Goal: Task Accomplishment & Management: Manage account settings

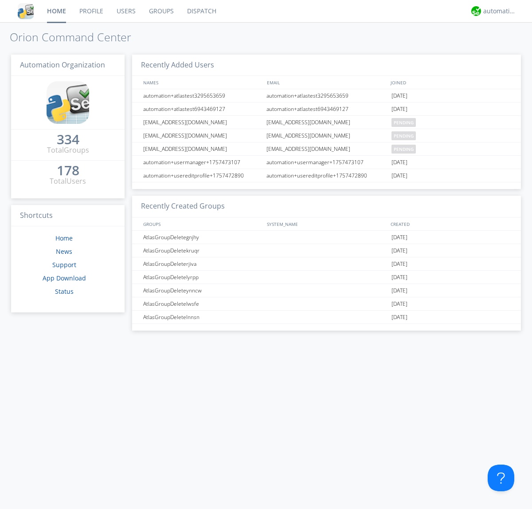
click at [126, 11] on link "Users" at bounding box center [126, 11] width 32 height 22
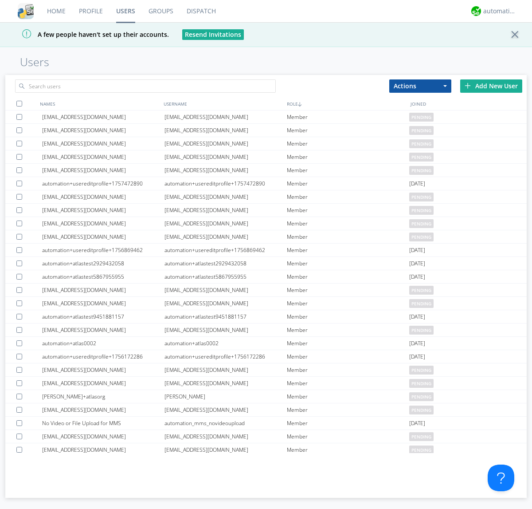
click at [492, 86] on div "Add New User" at bounding box center [492, 85] width 62 height 13
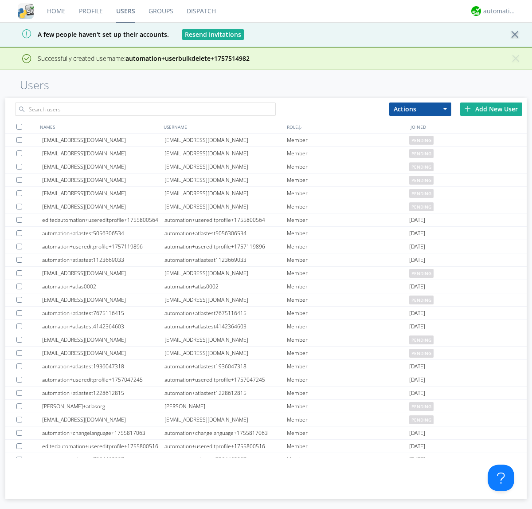
click at [492, 109] on div "Add New User" at bounding box center [492, 108] width 62 height 13
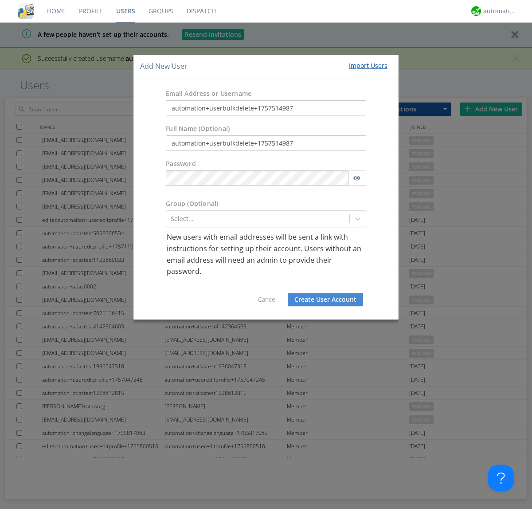
click at [326, 299] on button "Create User Account" at bounding box center [325, 299] width 75 height 13
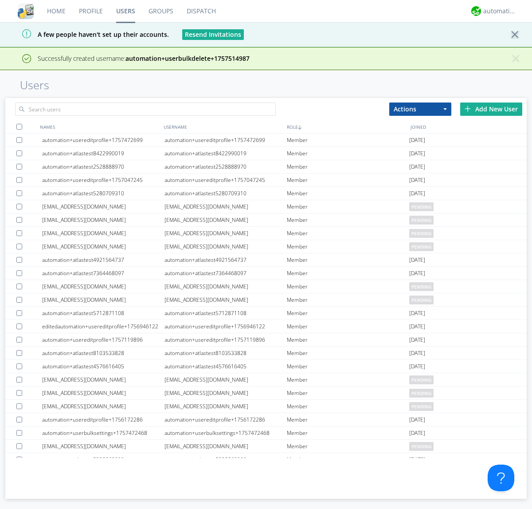
click at [492, 109] on div "Add New User" at bounding box center [492, 108] width 62 height 13
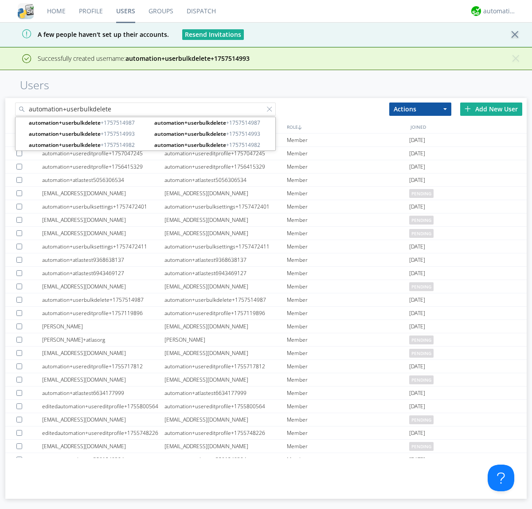
type input "automation+userbulkdelete"
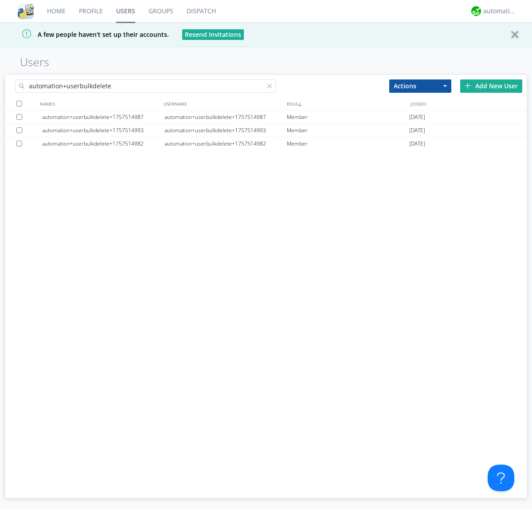
click at [19, 103] on div at bounding box center [19, 104] width 6 height 6
click at [421, 86] on button "Actions" at bounding box center [421, 85] width 62 height 13
click at [0, 0] on link "Delete User" at bounding box center [0, 0] width 0 height 0
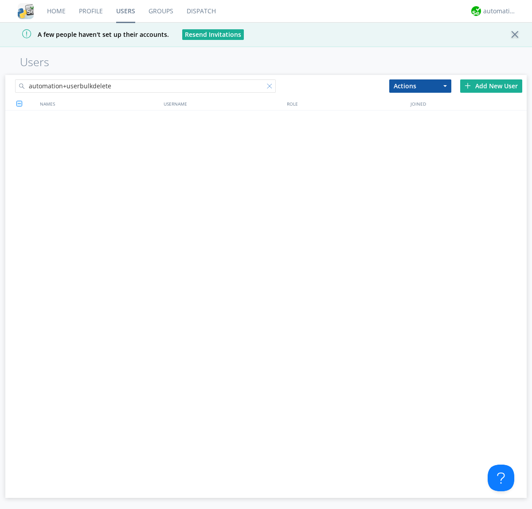
click at [272, 87] on div at bounding box center [271, 87] width 9 height 9
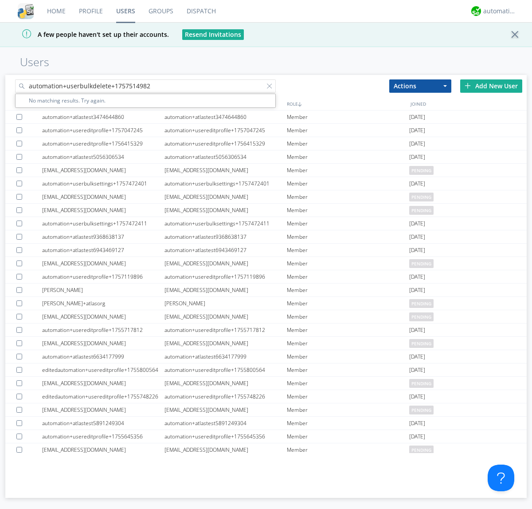
type input "automation+userbulkdelete+1757514982"
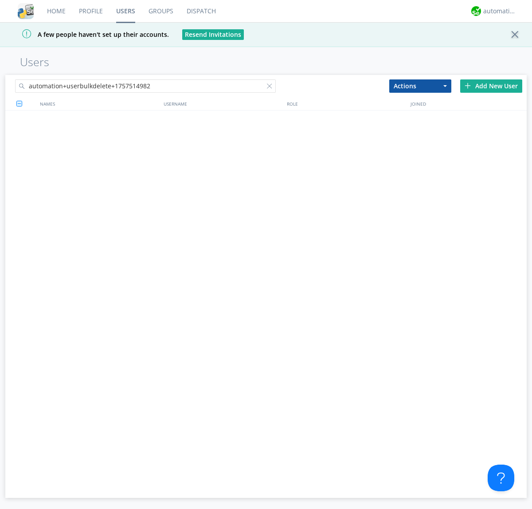
click at [272, 87] on div at bounding box center [271, 87] width 9 height 9
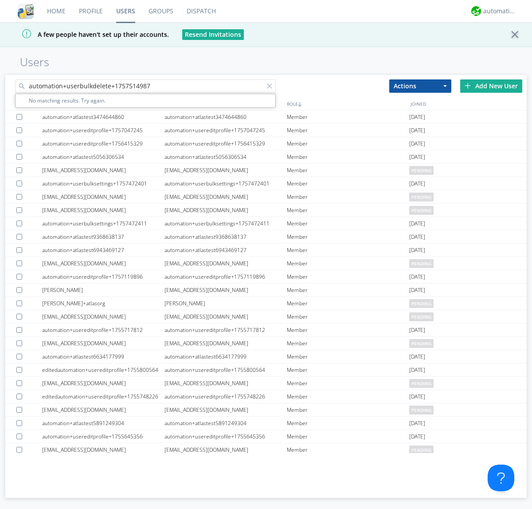
type input "automation+userbulkdelete+1757514987"
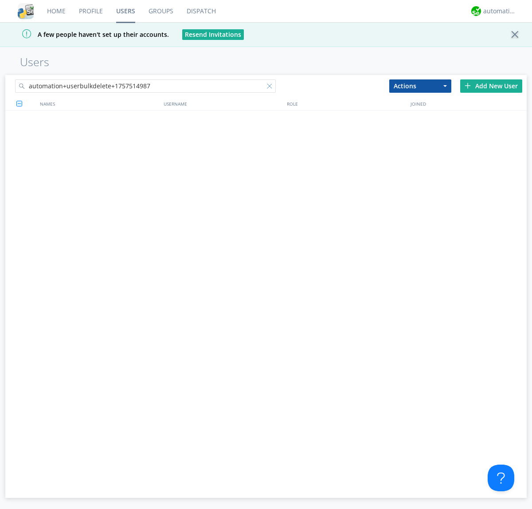
click at [272, 87] on div at bounding box center [271, 87] width 9 height 9
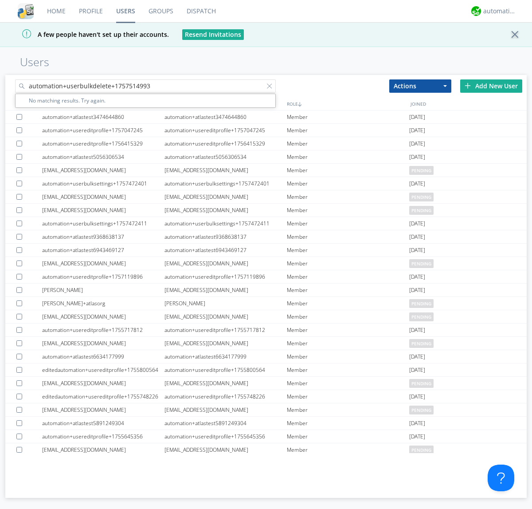
type input "automation+userbulkdelete+1757514993"
